Goal: Task Accomplishment & Management: Manage account settings

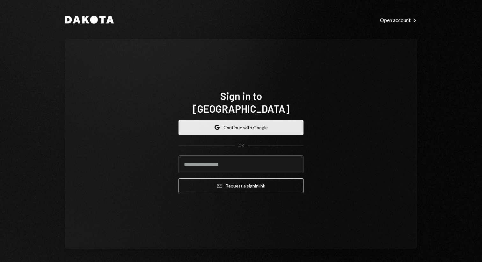
click at [213, 121] on button "Google Continue with Google" at bounding box center [240, 127] width 125 height 15
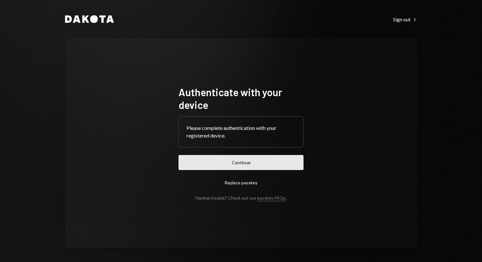
click at [247, 162] on button "Continue" at bounding box center [240, 162] width 125 height 15
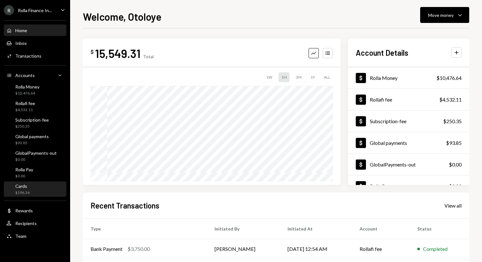
click at [32, 191] on div "Cards $196.36" at bounding box center [34, 190] width 57 height 12
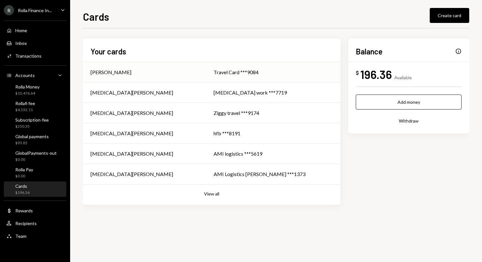
click at [212, 67] on td "Travel Card ***9084" at bounding box center [273, 72] width 134 height 20
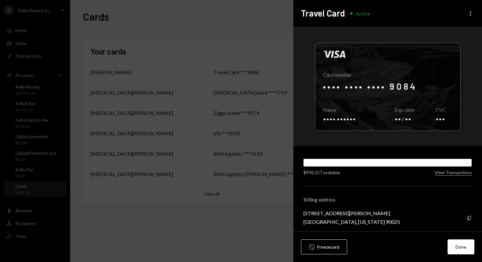
click at [472, 15] on icon "More" at bounding box center [470, 14] width 8 height 8
click at [383, 34] on div "Visa Card number •••• •••• •••• 9084 Copy Name •••• •••••• Copy Exp. date •• / …" at bounding box center [387, 86] width 189 height 119
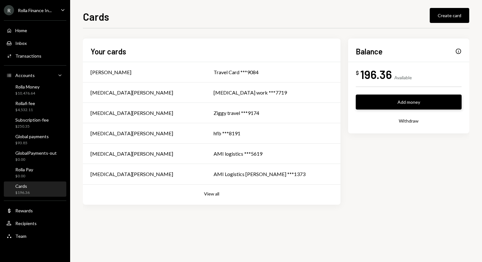
click at [386, 99] on button "Add money" at bounding box center [409, 102] width 106 height 15
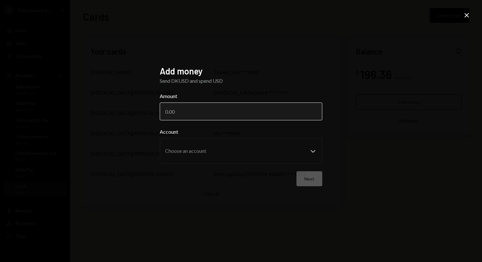
click at [192, 112] on input "Amount" at bounding box center [241, 112] width 162 height 18
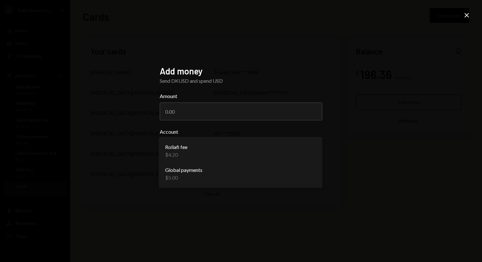
click at [202, 152] on body "**********" at bounding box center [241, 131] width 482 height 262
click at [180, 116] on input "Amount" at bounding box center [241, 112] width 162 height 18
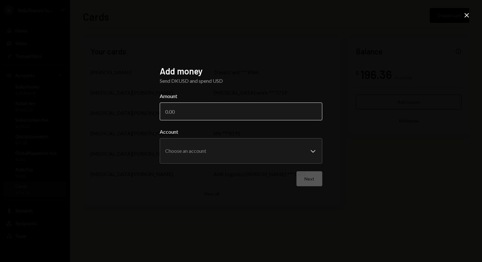
click at [180, 115] on input "Amount" at bounding box center [241, 112] width 162 height 18
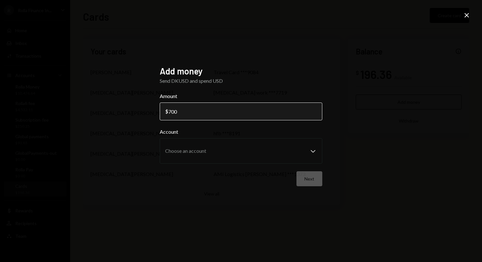
click at [172, 113] on input "700" at bounding box center [241, 112] width 162 height 18
type input "700"
click at [465, 15] on icon "Close" at bounding box center [467, 15] width 8 height 8
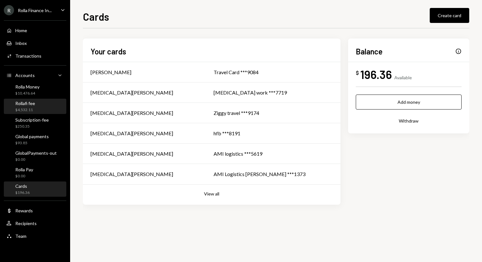
click at [30, 110] on div "$4,532.11" at bounding box center [25, 109] width 20 height 5
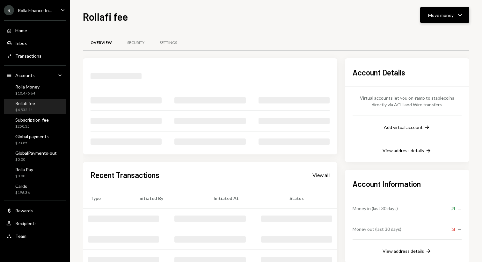
click at [449, 15] on div "Move money" at bounding box center [440, 15] width 25 height 7
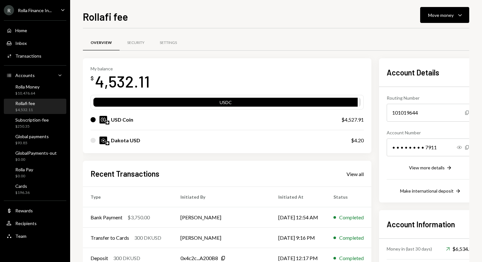
click at [367, 27] on div "Rollafi fee Move money Caret Down Overview Security Settings My balance $ 4,532…" at bounding box center [276, 135] width 386 height 253
